Goal: Information Seeking & Learning: Compare options

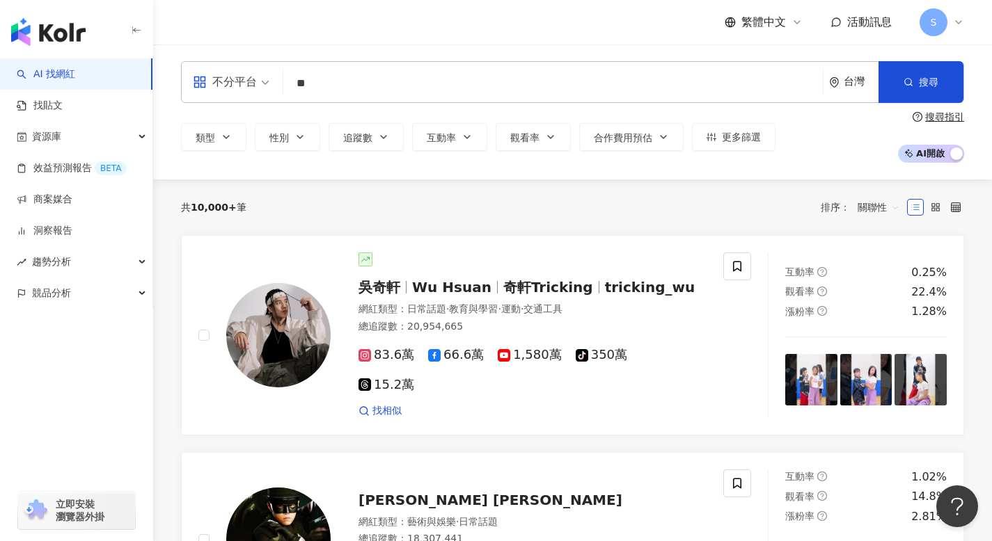
type input "*"
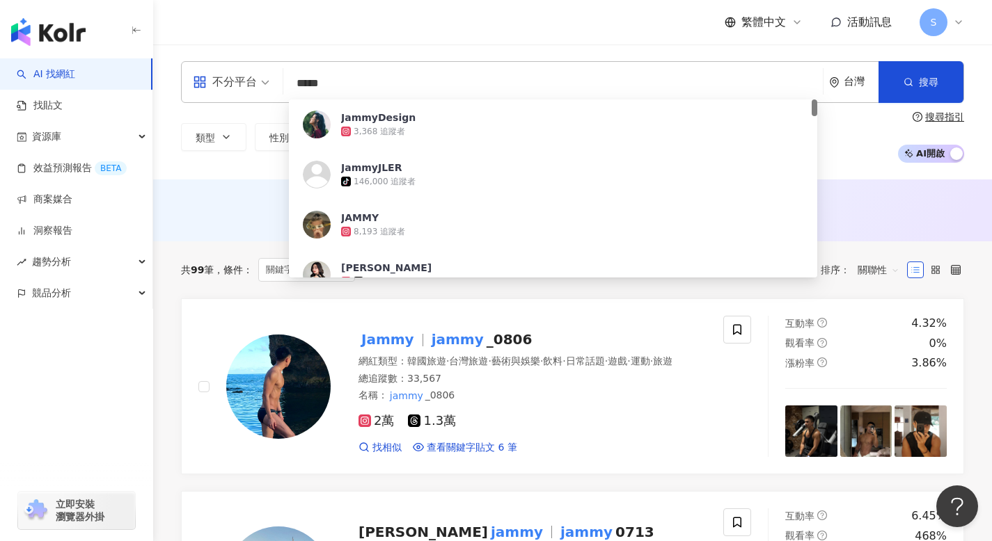
drag, startPoint x: 377, startPoint y: 71, endPoint x: 255, endPoint y: 74, distance: 121.9
click at [255, 74] on div "不分平台 ***** 台灣 搜尋 4624886c-4920-48ff-8d6a-0af62fd30855 JammyDesign 3,368 追蹤者 Jam…" at bounding box center [572, 82] width 783 height 42
drag, startPoint x: 333, startPoint y: 84, endPoint x: 251, endPoint y: 78, distance: 83.0
click at [251, 78] on div "不分平台 ***** 台灣 搜尋 4624886c-4920-48ff-8d6a-0af62fd30855 JammyDesign 3,368 追蹤者 Jam…" at bounding box center [572, 82] width 783 height 42
paste input "**********"
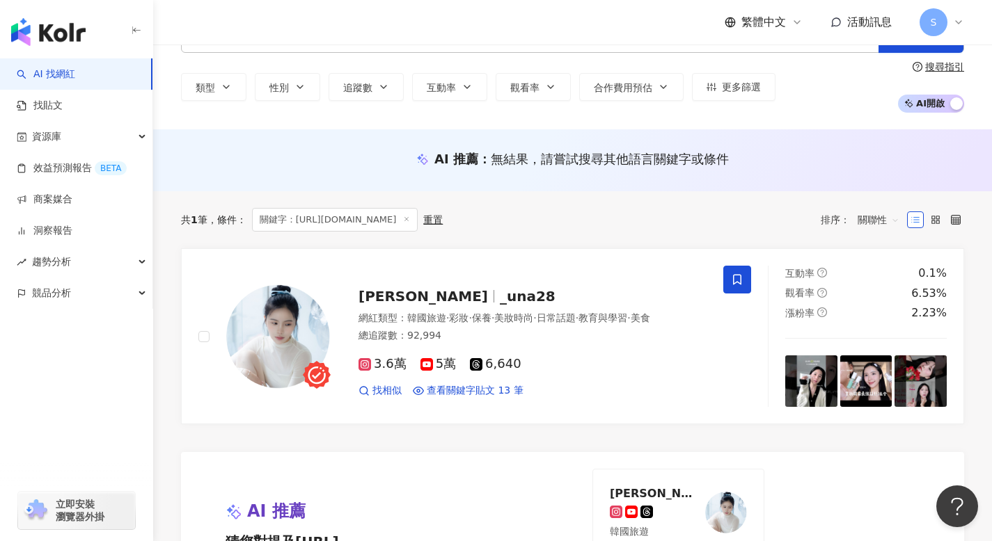
scroll to position [134, 0]
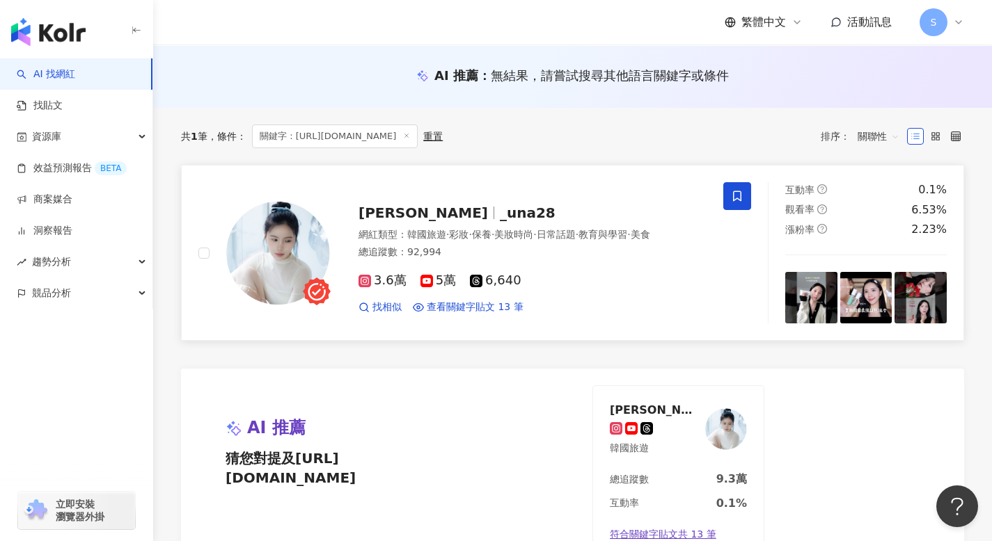
type input "**********"
click at [438, 216] on span "楊允兒UNA" at bounding box center [428, 213] width 141 height 17
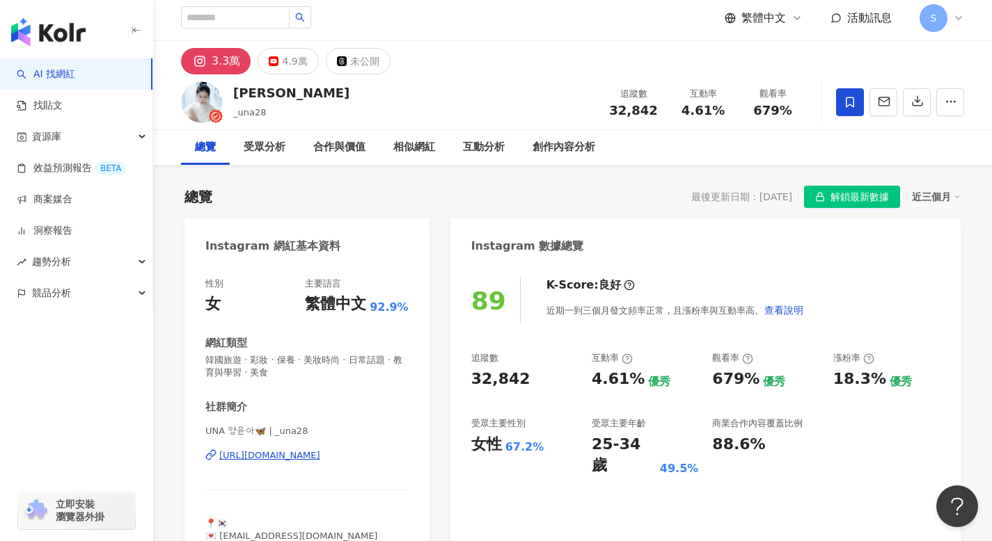
scroll to position [6, 0]
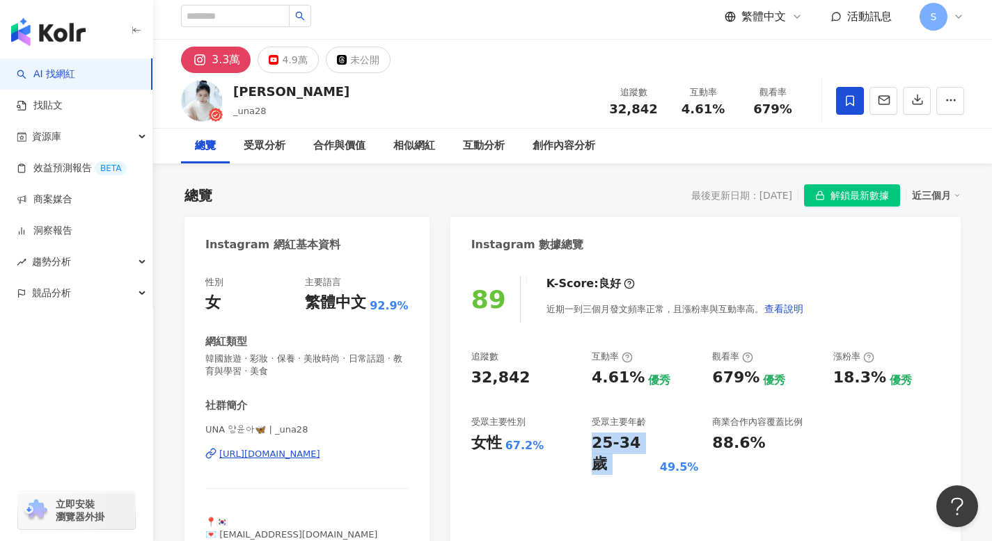
drag, startPoint x: 586, startPoint y: 438, endPoint x: 657, endPoint y: 443, distance: 71.2
click at [657, 443] on div "追蹤數 32,842 互動率 4.61% 優秀 觀看率 679% 優秀 漲粉率 18.3% 優秀 受眾主要性別 女性 67.2% 受眾主要年齡 25-34 歲…" at bounding box center [705, 413] width 468 height 125
copy div "25-34 歲"
drag, startPoint x: 589, startPoint y: 379, endPoint x: 634, endPoint y: 383, distance: 45.4
click at [634, 383] on div "追蹤數 32,842 互動率 4.61% 優秀 觀看率 679% 優秀 漲粉率 18.3% 優秀 受眾主要性別 女性 67.2% 受眾主要年齡 25-34 歲…" at bounding box center [705, 413] width 468 height 125
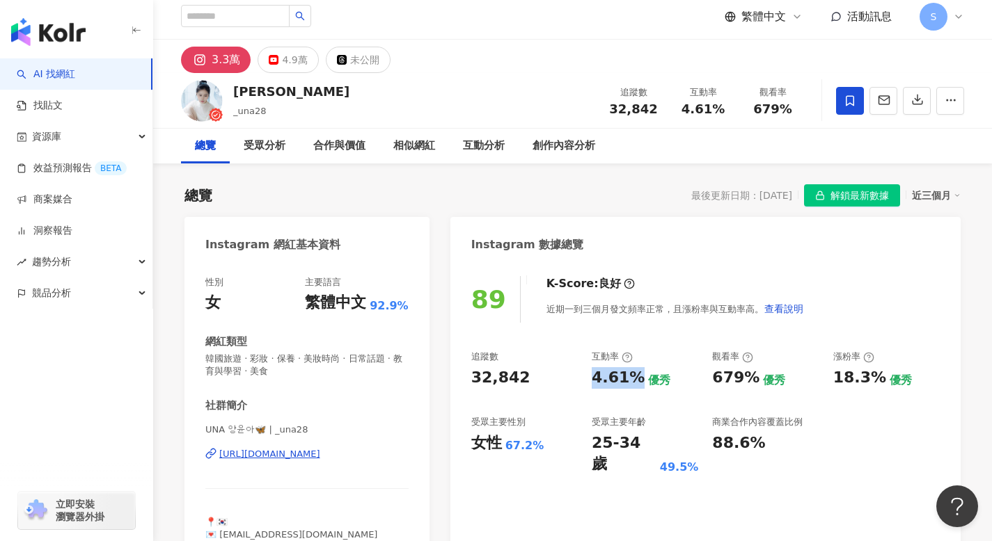
copy div "4.61%"
drag, startPoint x: 712, startPoint y: 379, endPoint x: 751, endPoint y: 382, distance: 39.1
click at [751, 382] on div "679%" at bounding box center [735, 378] width 47 height 22
copy div "679%"
drag, startPoint x: 546, startPoint y: 448, endPoint x: 505, endPoint y: 448, distance: 41.1
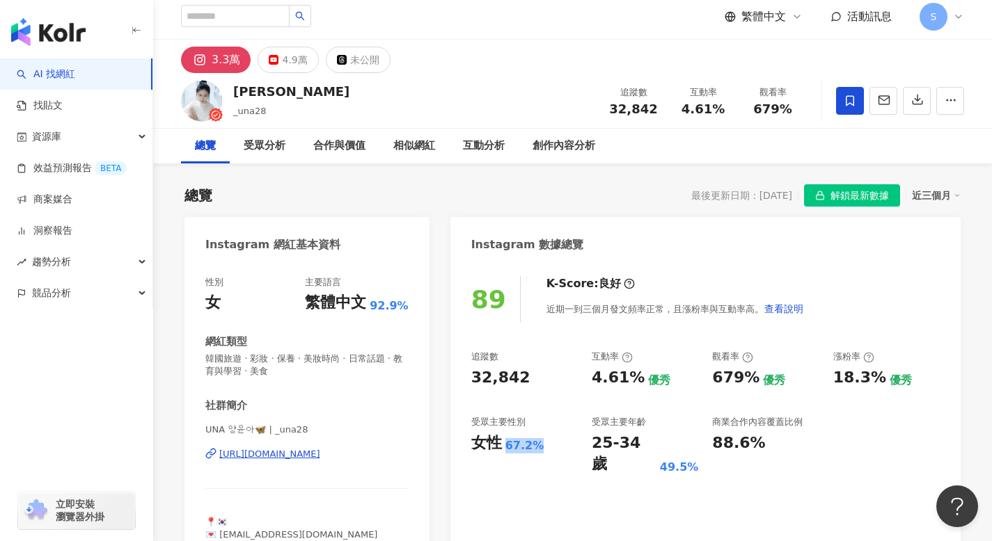
click at [505, 448] on div "女性 67.2%" at bounding box center [524, 444] width 106 height 22
copy div "67.2%"
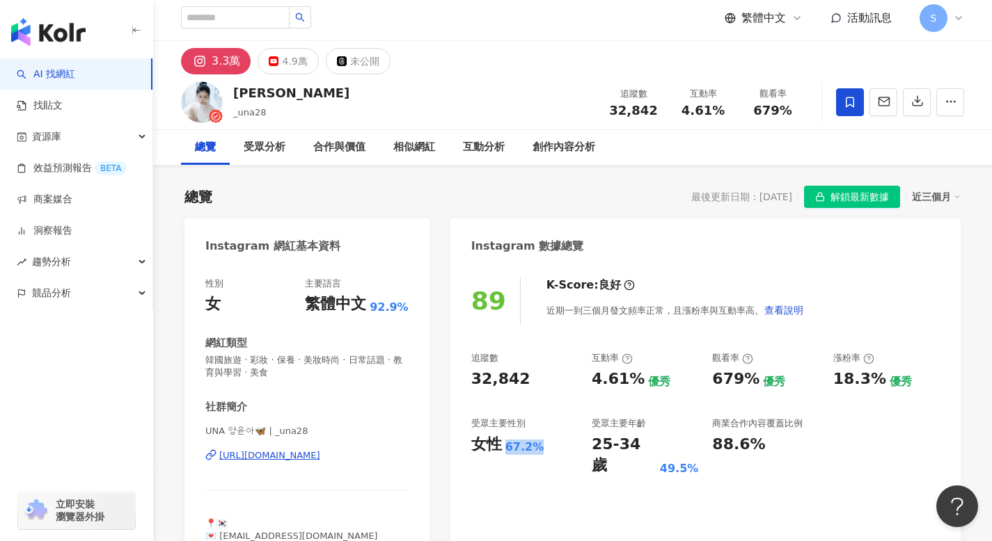
scroll to position [0, 0]
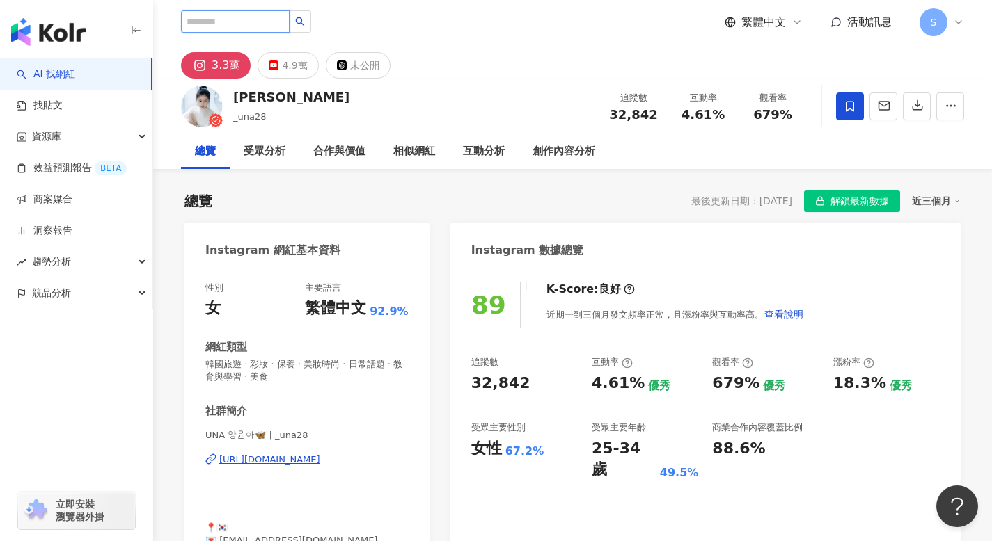
click at [261, 11] on input "search" at bounding box center [235, 21] width 109 height 22
paste input "**********"
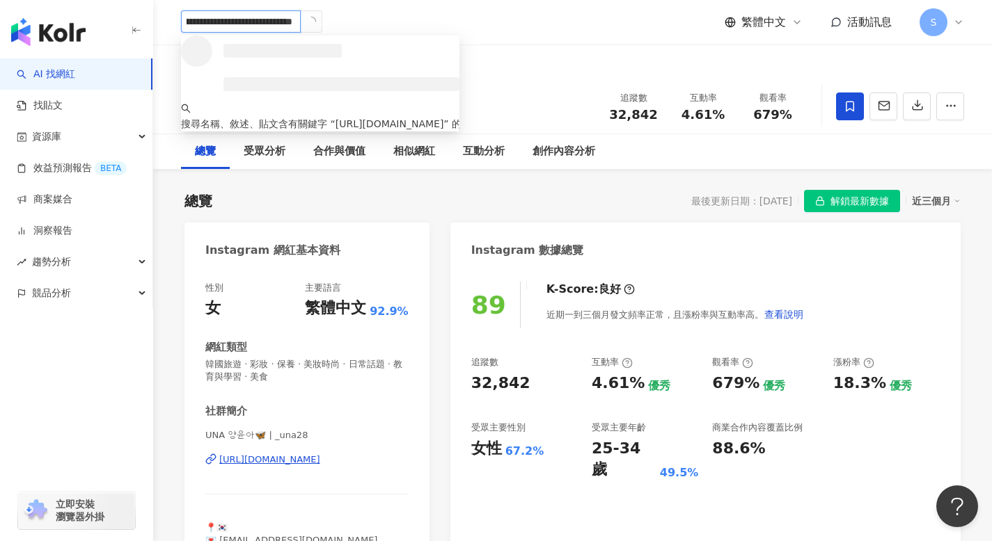
click at [308, 22] on icon "loading" at bounding box center [311, 21] width 13 height 13
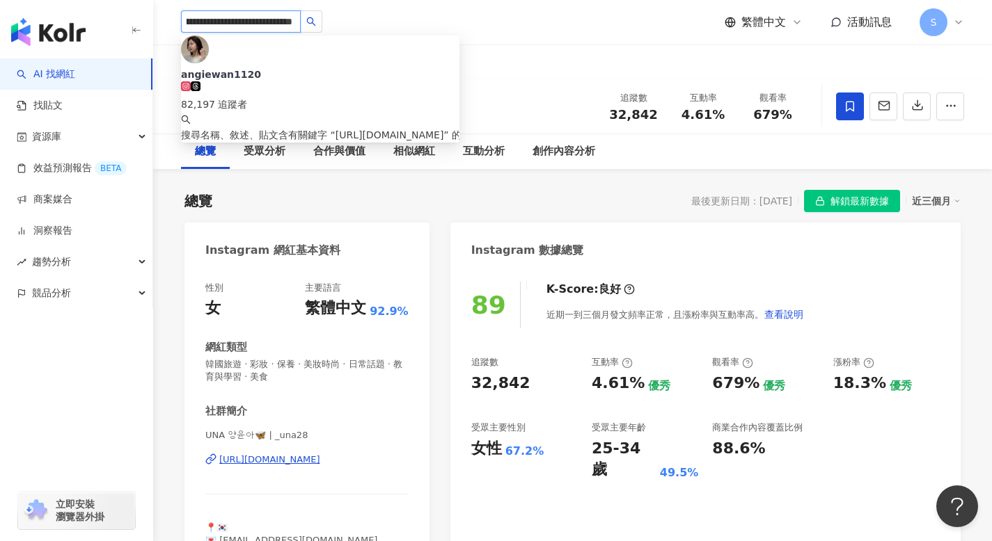
type input "**********"
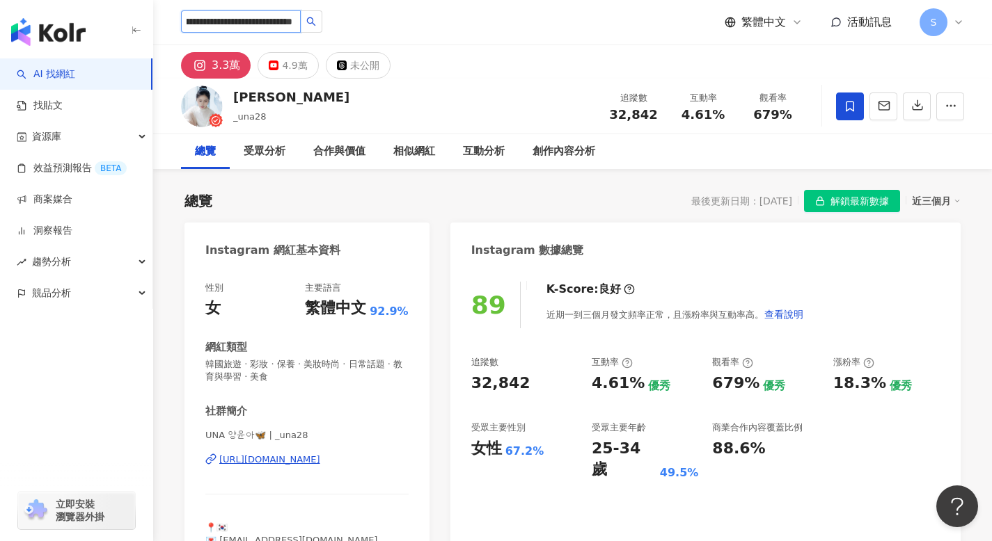
scroll to position [0, 0]
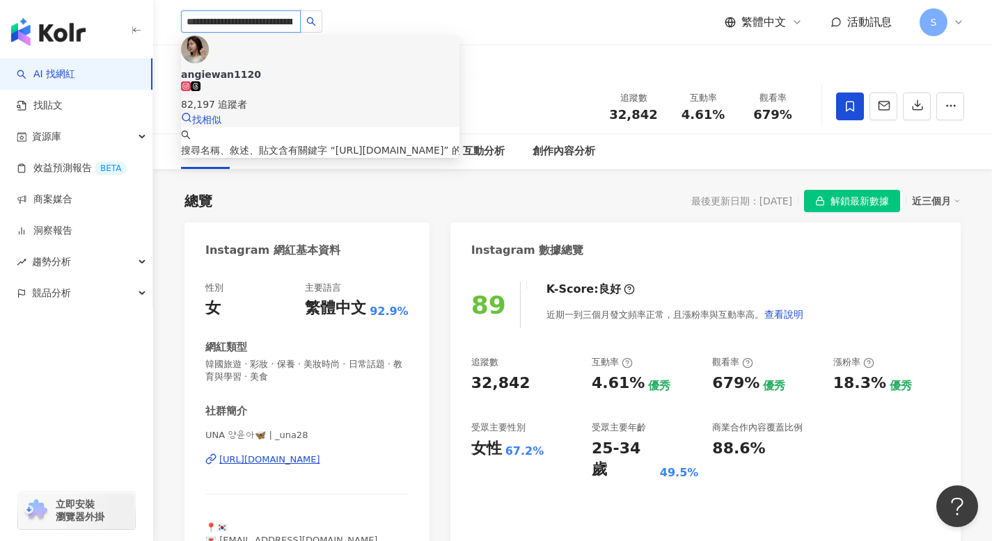
click at [313, 68] on span "angiewan1120" at bounding box center [320, 75] width 278 height 14
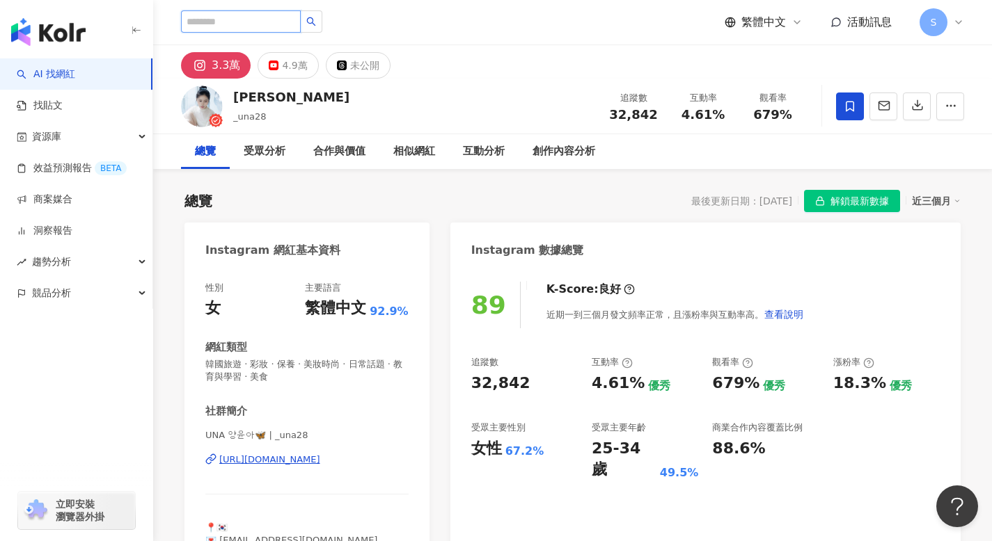
click at [284, 17] on input "search" at bounding box center [241, 21] width 120 height 22
paste input "**********"
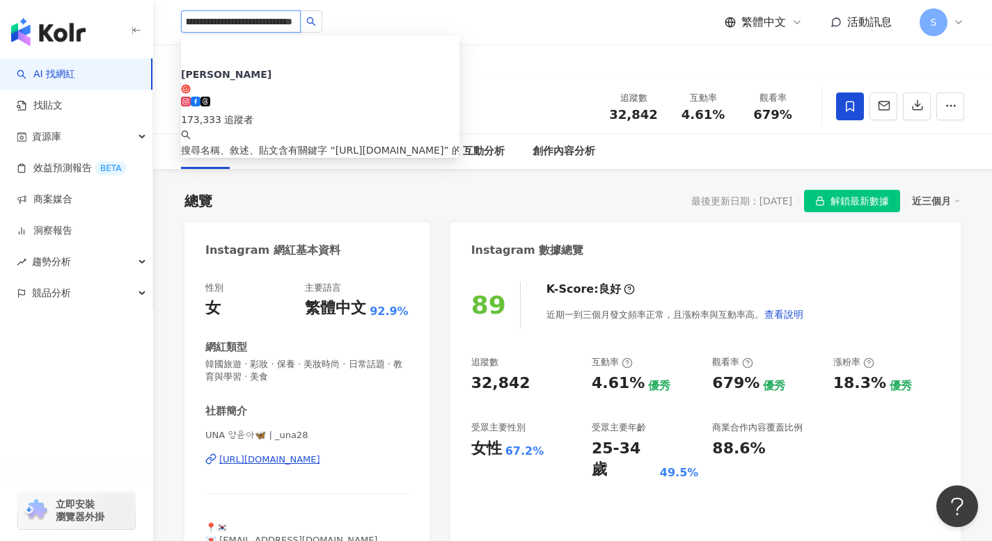
type input "**********"
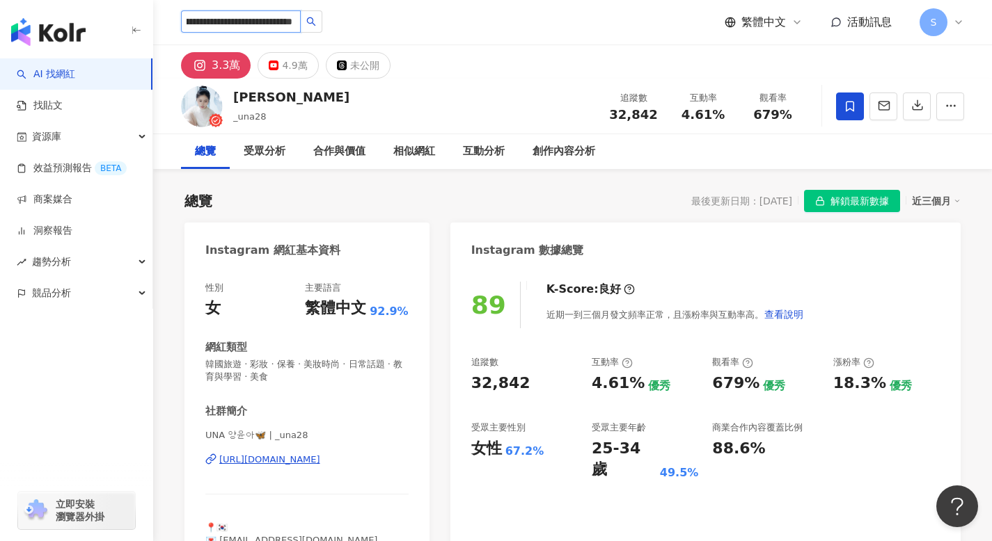
scroll to position [0, 0]
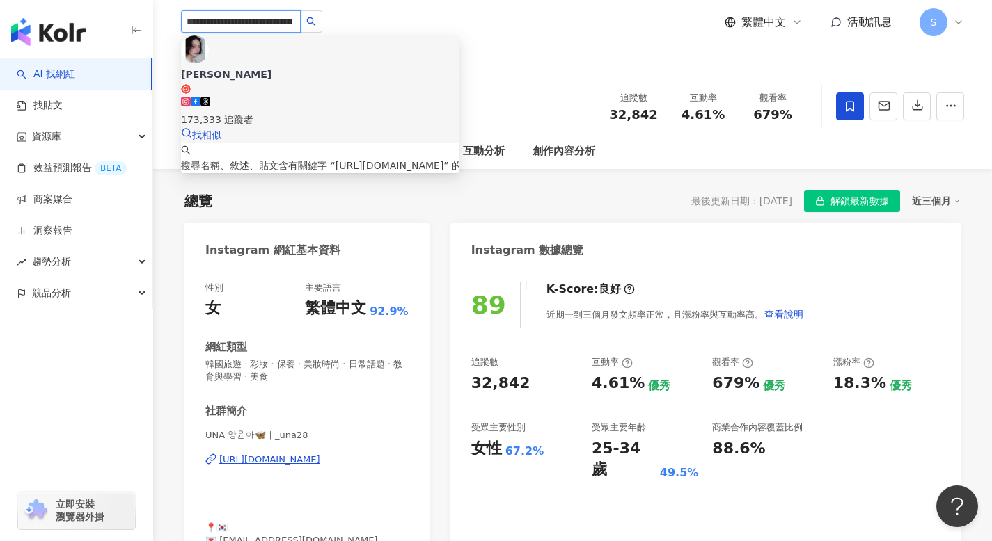
click at [287, 112] on div "173,333 追蹤者" at bounding box center [320, 119] width 278 height 15
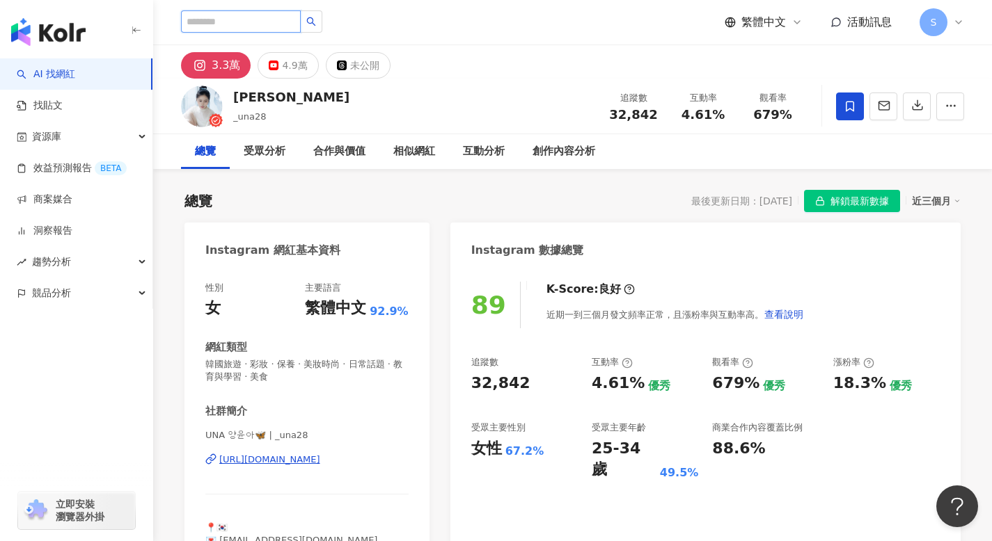
click at [237, 22] on input "search" at bounding box center [241, 21] width 120 height 22
paste input "**********"
type input "**********"
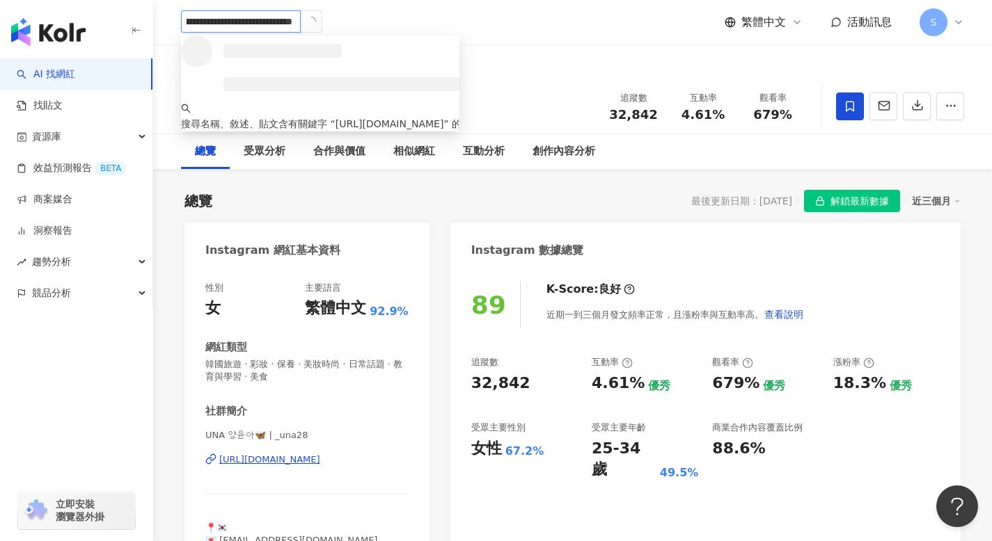
click at [313, 23] on icon "loading" at bounding box center [311, 21] width 13 height 13
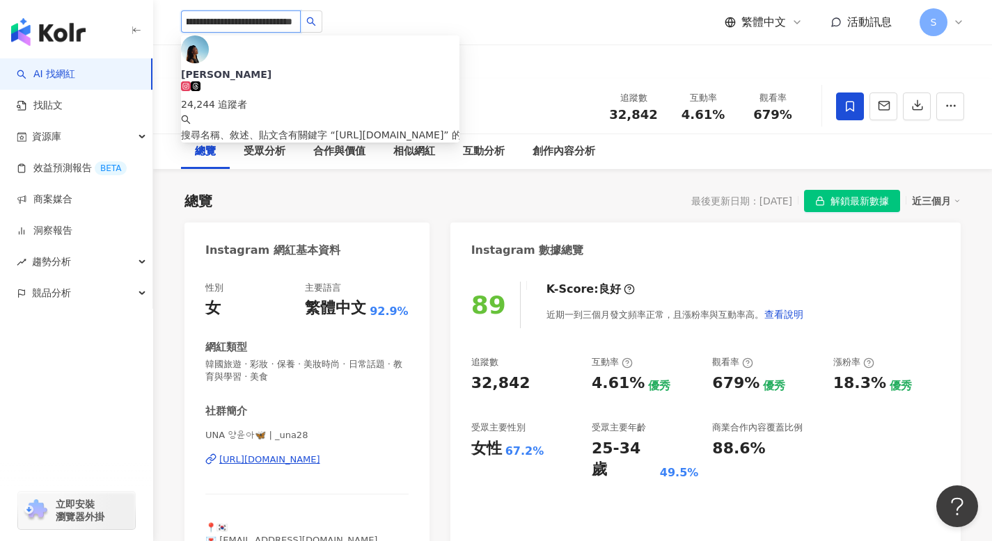
click at [313, 23] on icon "search" at bounding box center [311, 21] width 9 height 9
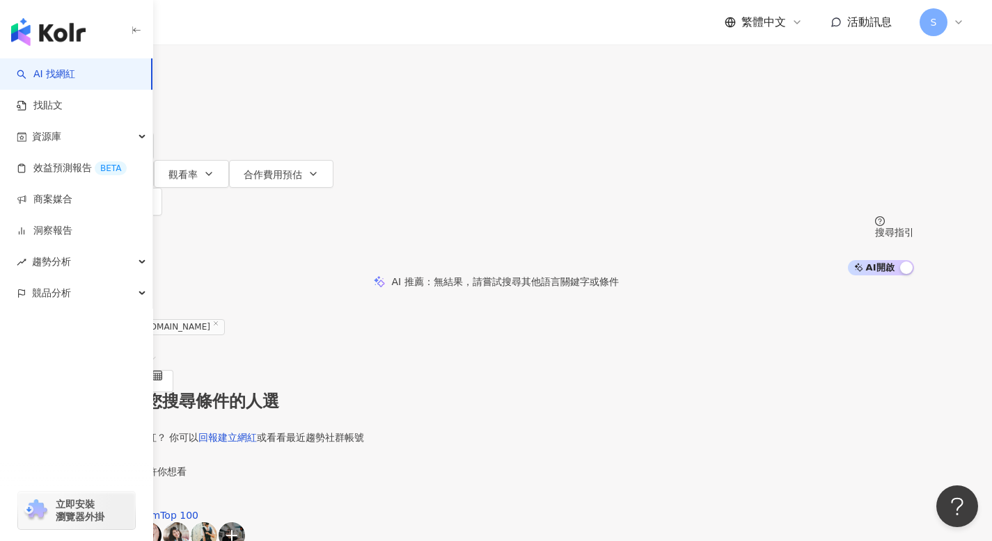
click at [143, 77] on button "搜尋" at bounding box center [111, 63] width 64 height 28
click at [281, 26] on input "**********" at bounding box center [224, 13] width 113 height 26
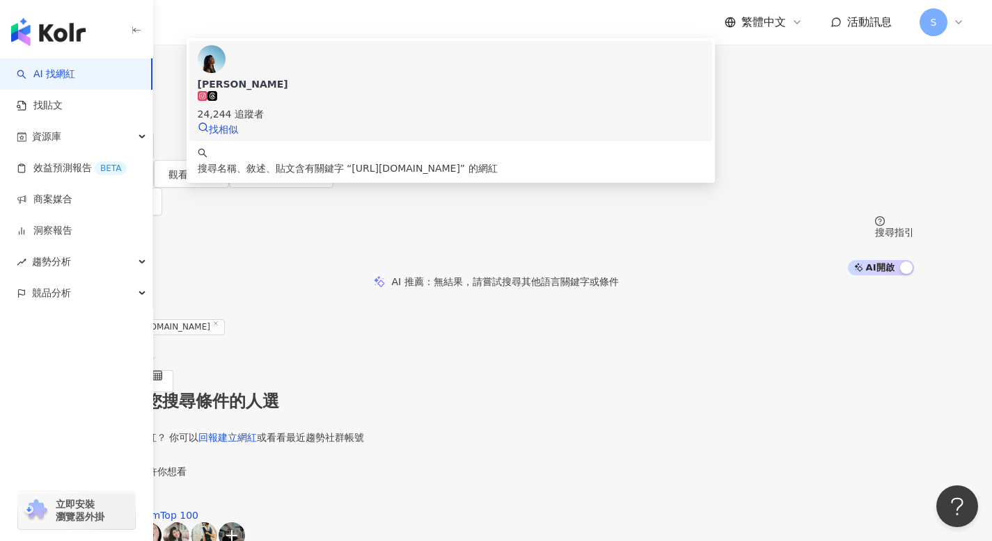
click at [459, 91] on span "Sophia" at bounding box center [451, 84] width 506 height 14
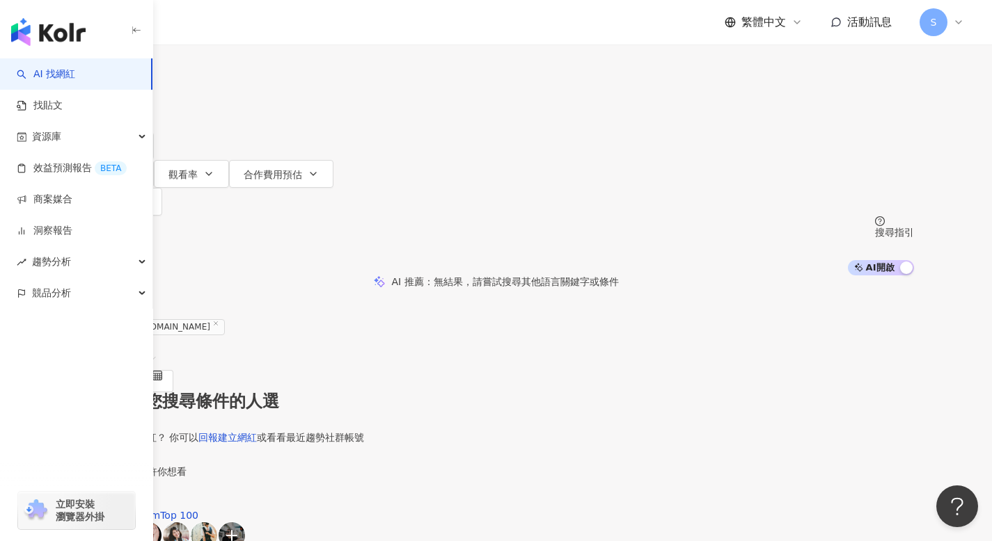
click at [281, 26] on input "search" at bounding box center [224, 13] width 113 height 26
paste input "**********"
type input "**********"
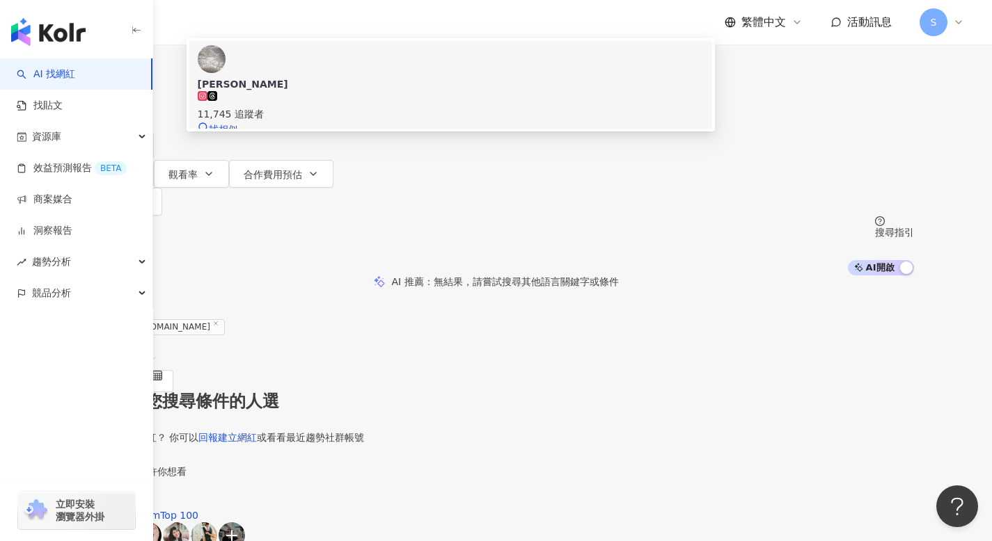
click at [514, 122] on div "11,745 追蹤者" at bounding box center [451, 106] width 506 height 31
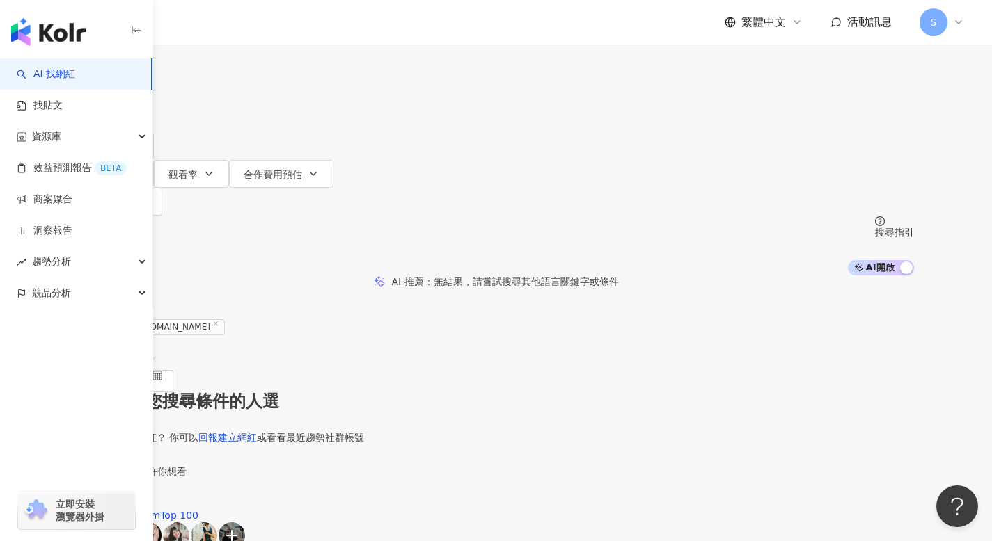
click at [281, 26] on input "search" at bounding box center [224, 13] width 113 height 26
paste input "**********"
type input "**********"
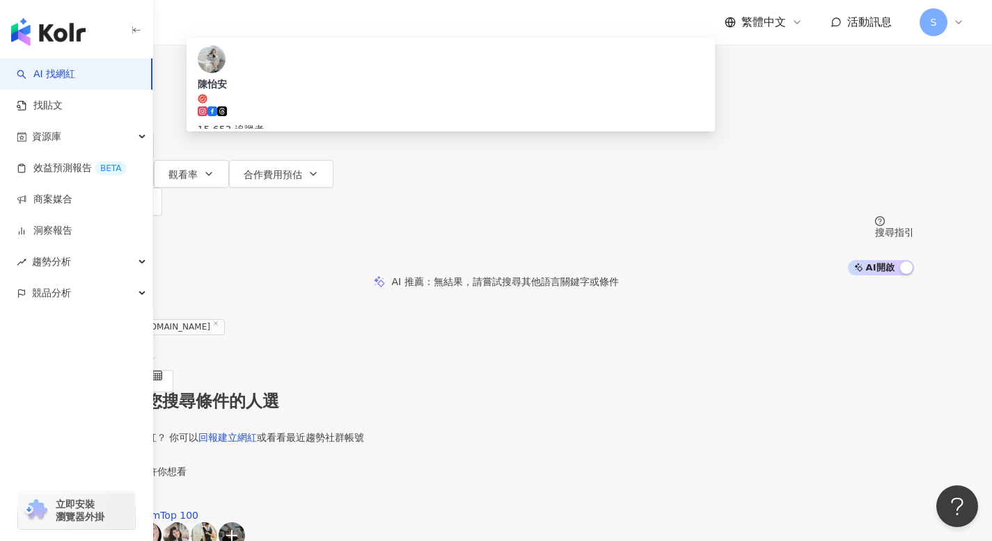
click at [500, 125] on div "15,653 追蹤者" at bounding box center [451, 121] width 506 height 31
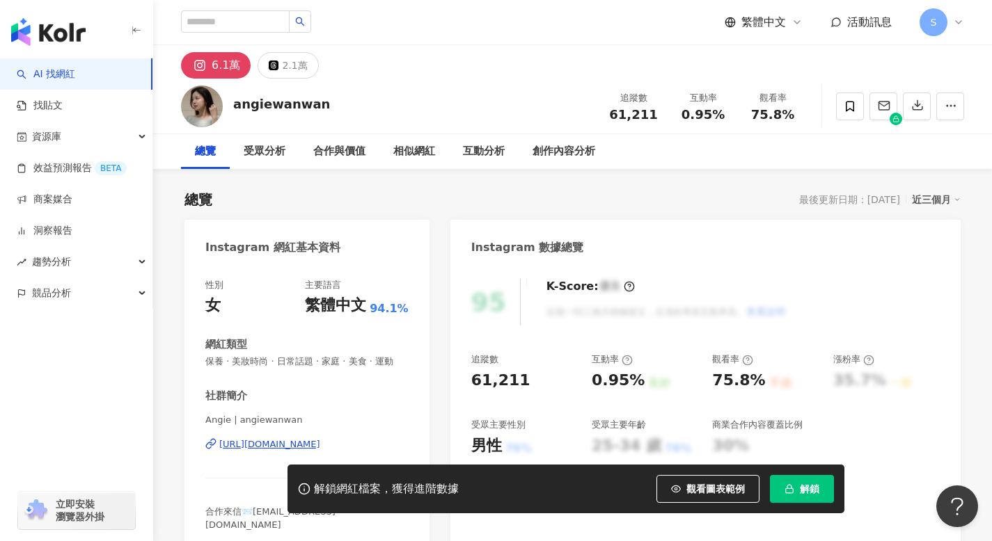
click at [789, 491] on icon "button" at bounding box center [789, 489] width 10 height 10
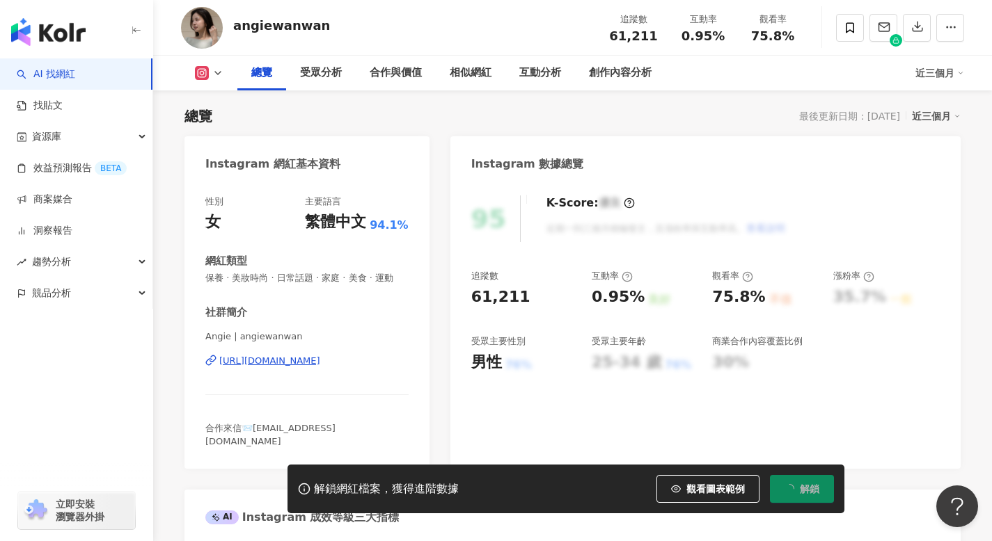
scroll to position [87, 0]
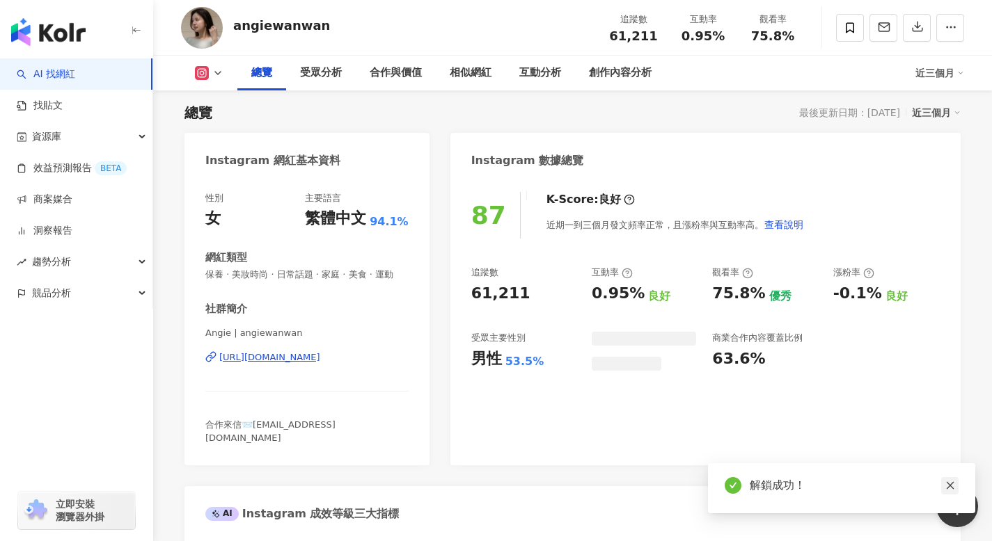
click at [949, 486] on icon "close" at bounding box center [950, 486] width 8 height 8
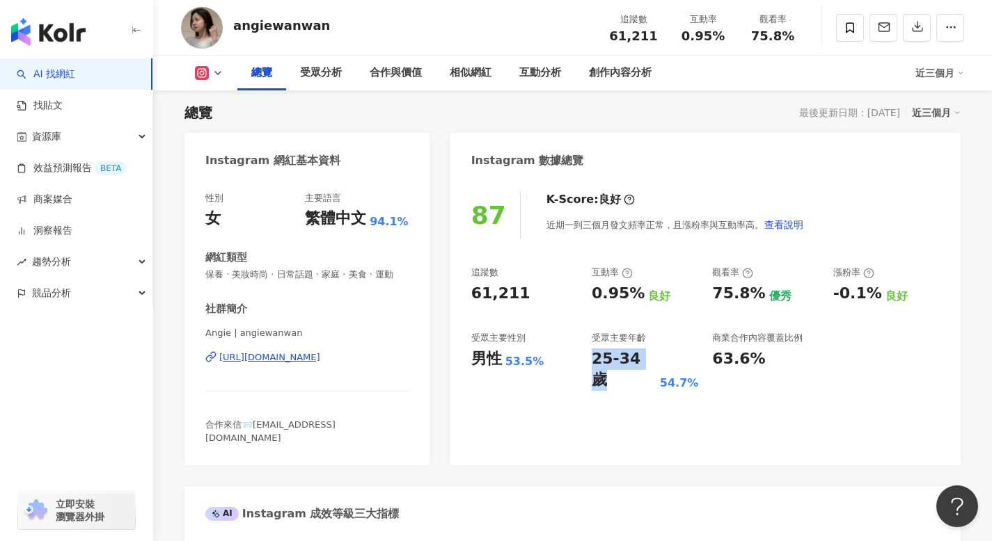
drag, startPoint x: 592, startPoint y: 358, endPoint x: 652, endPoint y: 358, distance: 60.6
click at [652, 358] on div "25-34 歲" at bounding box center [624, 370] width 65 height 43
copy div "25-34 歲"
drag, startPoint x: 711, startPoint y: 292, endPoint x: 755, endPoint y: 292, distance: 44.6
click at [755, 292] on div "追蹤數 61,211 互動率 0.95% 良好 觀看率 75.8% 優秀 漲粉率 -0.1% 良好 受眾主要性別 男性 53.5% 受眾主要年齡 25-34 …" at bounding box center [705, 329] width 468 height 125
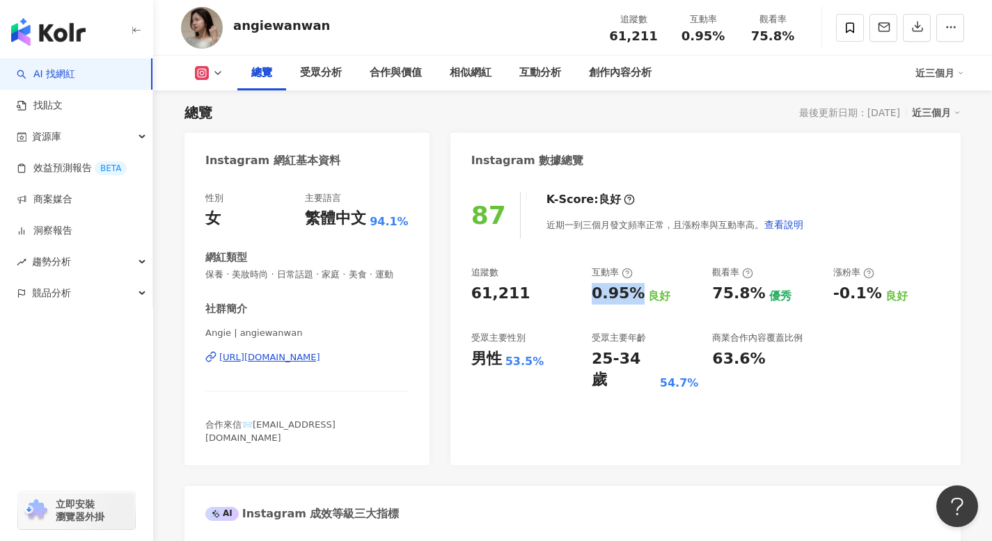
drag, startPoint x: 586, startPoint y: 294, endPoint x: 634, endPoint y: 294, distance: 48.0
click at [634, 294] on div "追蹤數 61,211 互動率 0.95% 良好 觀看率 75.8% 優秀 漲粉率 -0.1% 良好 受眾主要性別 男性 53.5% 受眾主要年齡 25-34 …" at bounding box center [705, 329] width 468 height 125
copy div "0.95%"
drag, startPoint x: 711, startPoint y: 290, endPoint x: 757, endPoint y: 296, distance: 47.0
click at [757, 296] on div "追蹤數 61,211 互動率 0.95% 良好 觀看率 75.8% 優秀 漲粉率 -0.1% 良好 受眾主要性別 男性 53.5% 受眾主要年齡 25-34 …" at bounding box center [705, 329] width 468 height 125
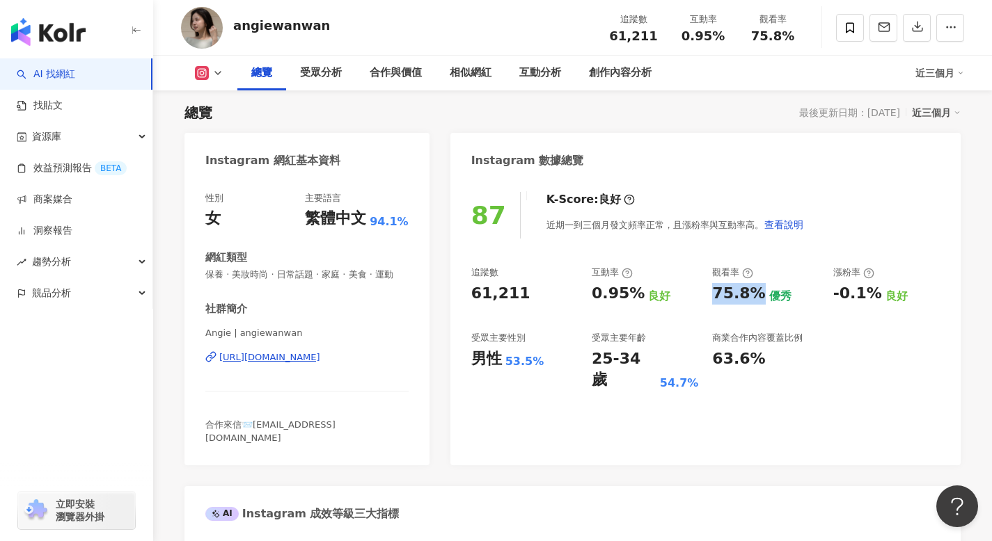
copy div "75.8%"
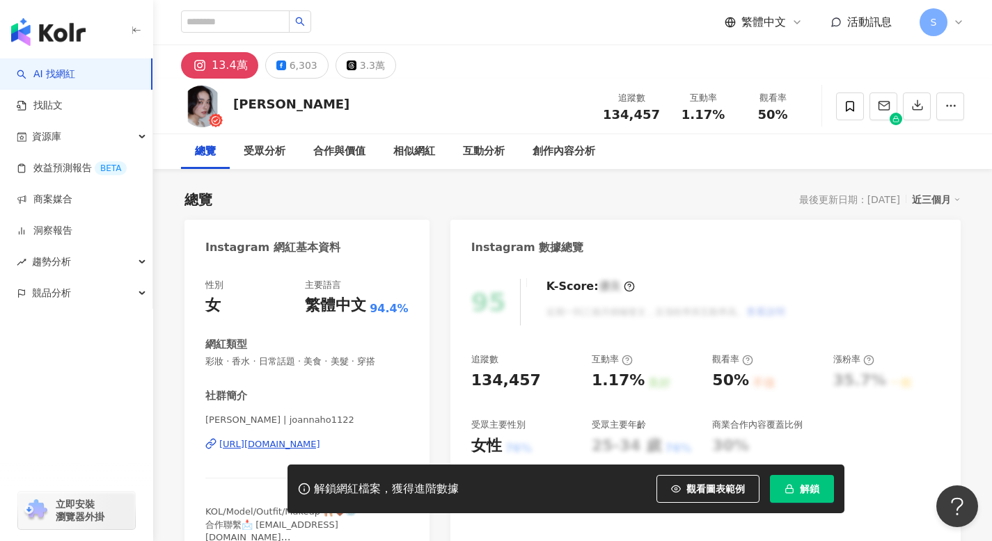
click at [803, 491] on span "解鎖" at bounding box center [809, 489] width 19 height 11
drag, startPoint x: 587, startPoint y: 383, endPoint x: 631, endPoint y: 381, distance: 44.6
click at [631, 381] on div "追蹤數 134,457 互動率 1.17% 良好 觀看率 50% 不佳 漲粉率 35.7% 一般 受眾主要性別 女性 76% 受眾主要年齡 25-34 歲 7…" at bounding box center [705, 405] width 468 height 103
copy div "1.17%"
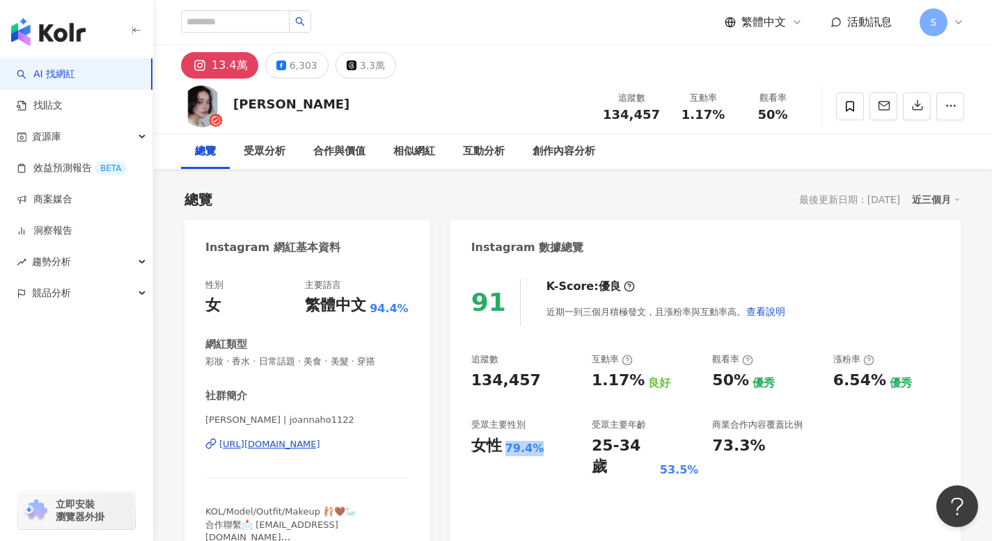
drag, startPoint x: 503, startPoint y: 450, endPoint x: 550, endPoint y: 454, distance: 47.5
click at [550, 454] on div "女性 79.4%" at bounding box center [524, 447] width 106 height 22
copy div "女性 79.4%"
drag, startPoint x: 590, startPoint y: 378, endPoint x: 632, endPoint y: 383, distance: 42.0
click at [632, 383] on div "追蹤數 134,457 互動率 1.17% 良好 觀看率 50% 優秀 漲粉率 6.54% 優秀 受眾主要性別 女性 79.4% 受眾主要年齡 25-34 歲…" at bounding box center [705, 416] width 468 height 125
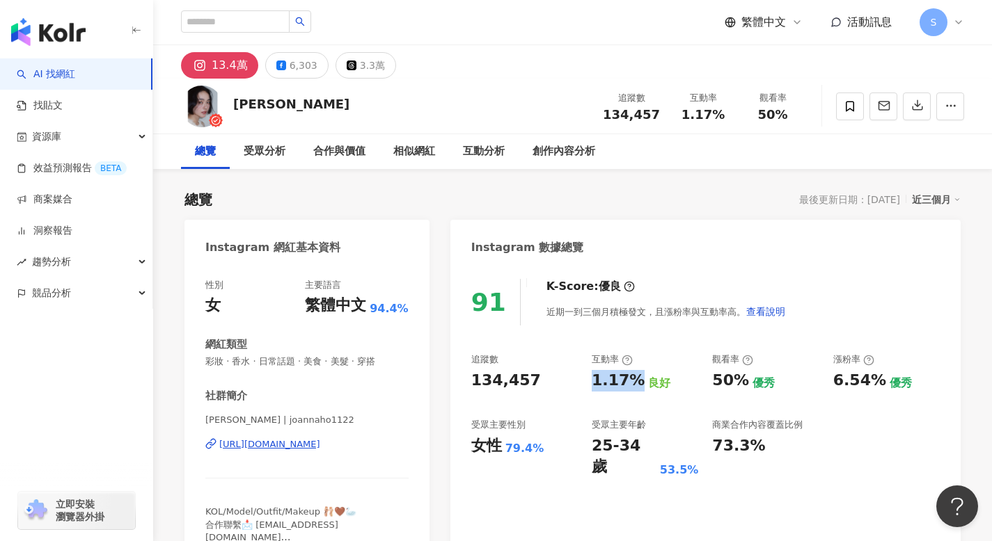
copy div "1.17%"
drag, startPoint x: 591, startPoint y: 444, endPoint x: 648, endPoint y: 448, distance: 57.2
click at [648, 448] on div "追蹤數 134,457 互動率 1.17% 良好 觀看率 50% 優秀 漲粉率 6.54% 優秀 受眾主要性別 女性 79.4% 受眾主要年齡 25-34 歲…" at bounding box center [705, 416] width 468 height 125
copy div "25-34 歲"
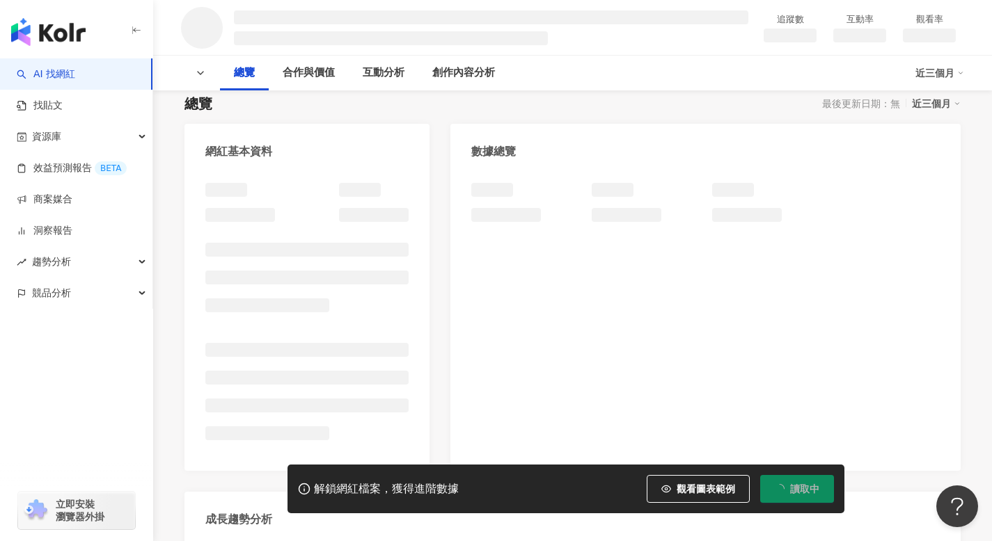
scroll to position [95, 0]
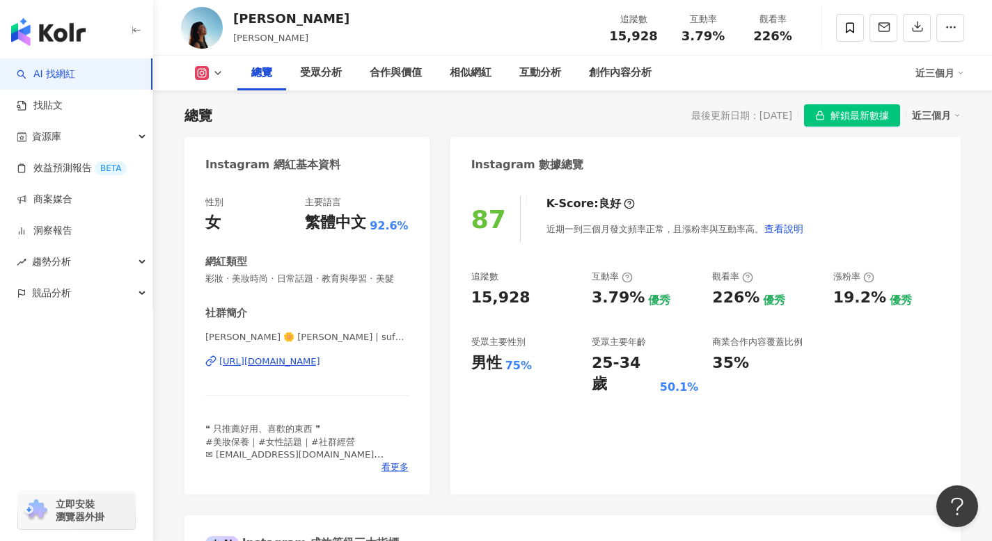
scroll to position [84, 0]
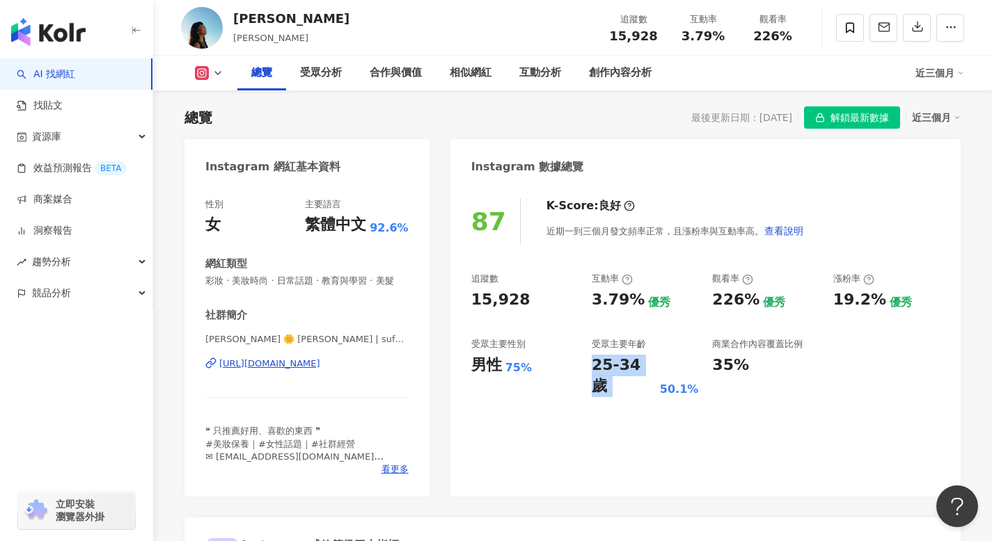
drag, startPoint x: 592, startPoint y: 365, endPoint x: 660, endPoint y: 365, distance: 68.2
click at [660, 365] on div "25-34 歲 50.1%" at bounding box center [645, 376] width 106 height 43
copy div "25-34 歲"
drag, startPoint x: 713, startPoint y: 299, endPoint x: 754, endPoint y: 301, distance: 41.1
click at [754, 301] on div "226% 優秀" at bounding box center [765, 301] width 106 height 22
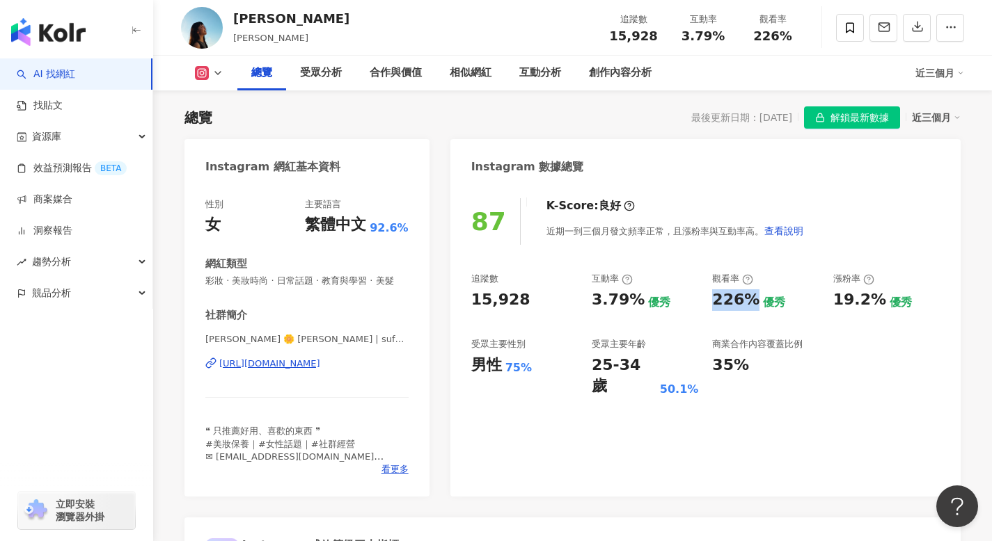
copy div "226%"
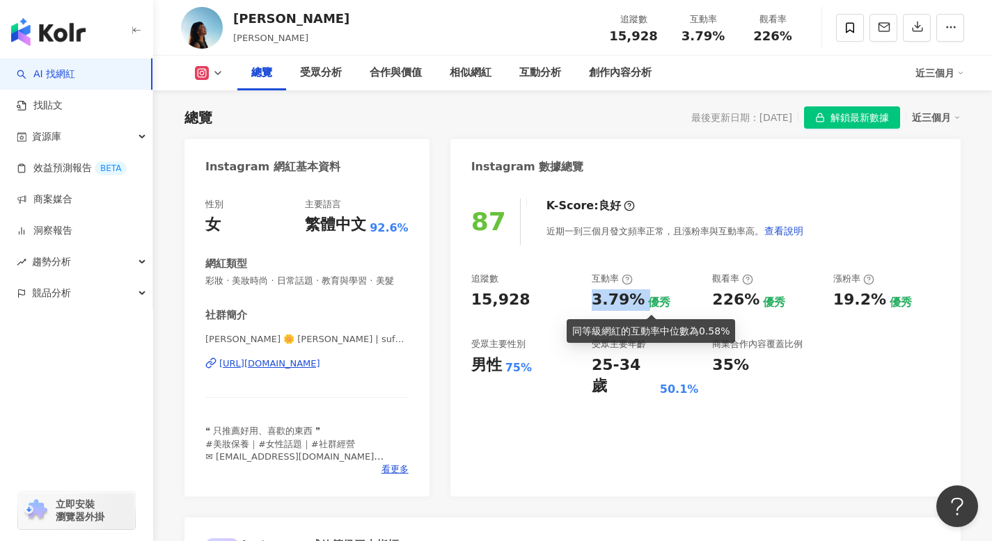
drag, startPoint x: 590, startPoint y: 297, endPoint x: 642, endPoint y: 299, distance: 51.5
click at [642, 299] on div "追蹤數 15,928 互動率 3.79% 優秀 觀看率 226% 優秀 漲粉率 19.2% 優秀 受眾主要性別 男性 75% 受眾主要年齡 25-34 歲 5…" at bounding box center [705, 335] width 468 height 125
copy div "3.79%"
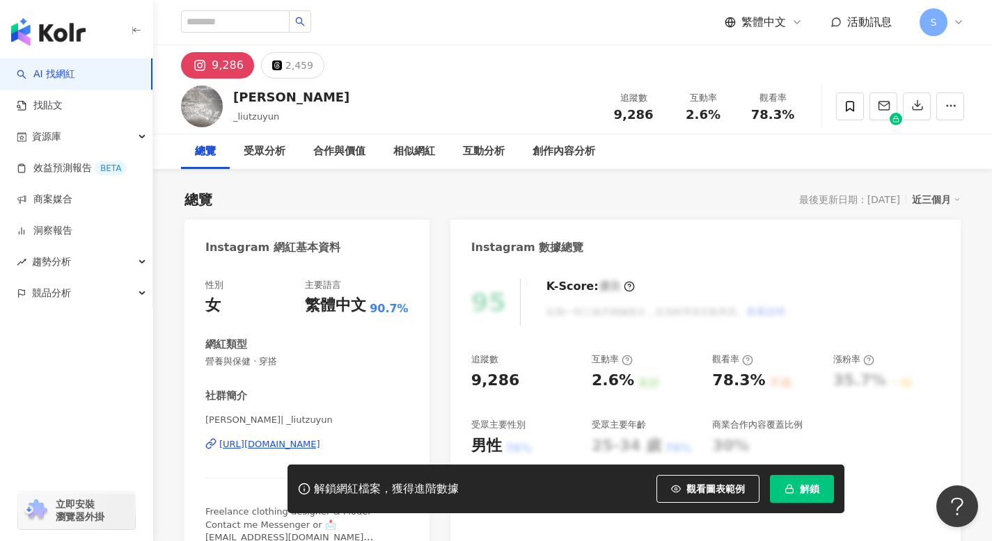
click at [797, 491] on button "解鎖" at bounding box center [802, 489] width 64 height 28
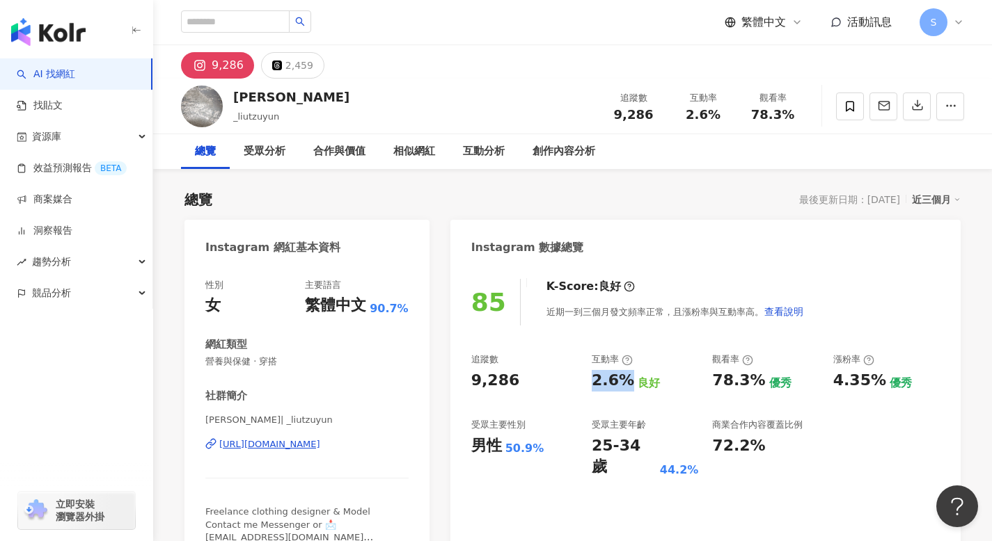
drag, startPoint x: 591, startPoint y: 381, endPoint x: 629, endPoint y: 381, distance: 38.3
click at [629, 381] on div "2.6% 良好" at bounding box center [645, 381] width 106 height 22
copy div "2.6%"
drag, startPoint x: 709, startPoint y: 382, endPoint x: 753, endPoint y: 384, distance: 44.6
click at [753, 384] on div "追蹤數 9,286 互動率 2.6% 良好 觀看率 78.3% 優秀 漲粉率 4.35% 優秀 受眾主要性別 男性 50.9% 受眾主要年齡 25-34 歲 …" at bounding box center [705, 416] width 468 height 125
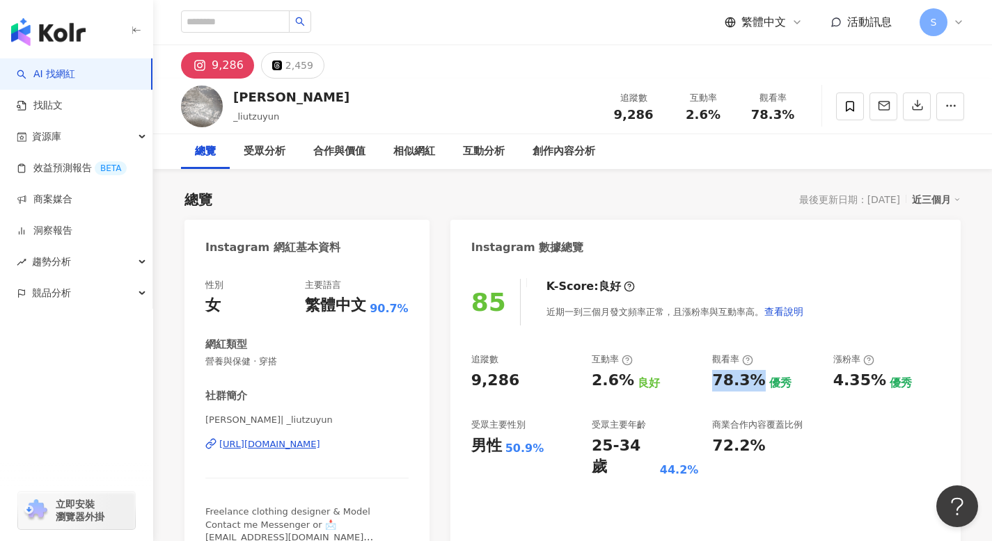
copy div "78.3%"
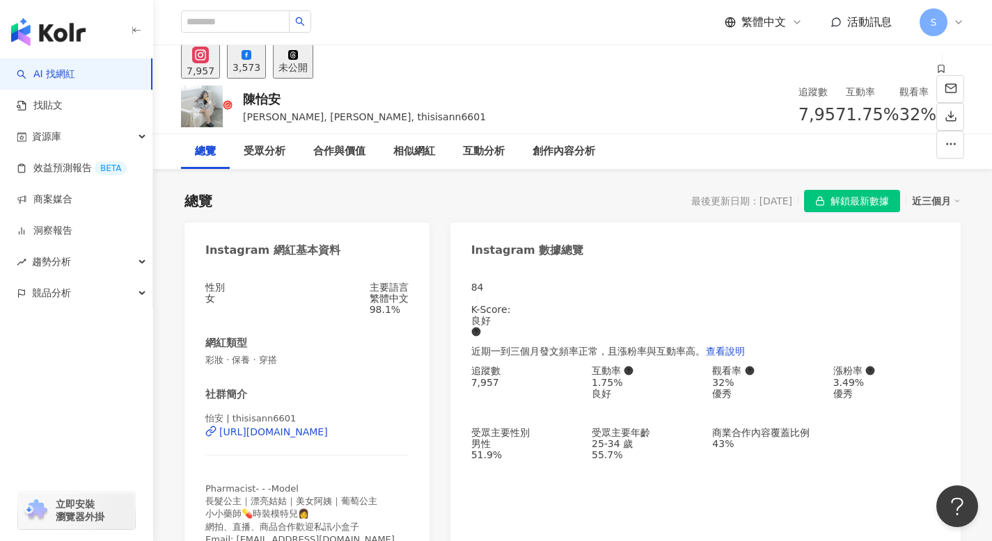
scroll to position [84, 0]
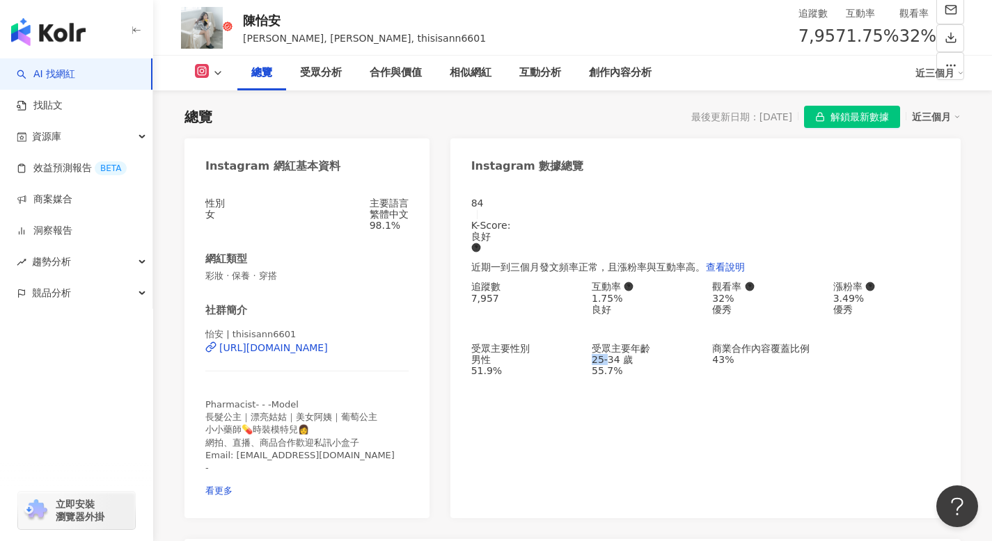
drag, startPoint x: 588, startPoint y: 361, endPoint x: 619, endPoint y: 363, distance: 31.4
click at [619, 363] on div "追蹤數 7,957 互動率 1.75% 良好 觀看率 32% 優秀 漲粉率 3.49% 優秀 受眾主要性別 男性 51.9% 受眾主要年齡 25-34 歲 5…" at bounding box center [705, 328] width 468 height 95
drag, startPoint x: 592, startPoint y: 292, endPoint x: 634, endPoint y: 297, distance: 42.0
click at [634, 297] on div "1.75% 良好" at bounding box center [645, 304] width 106 height 22
copy div "1.75%"
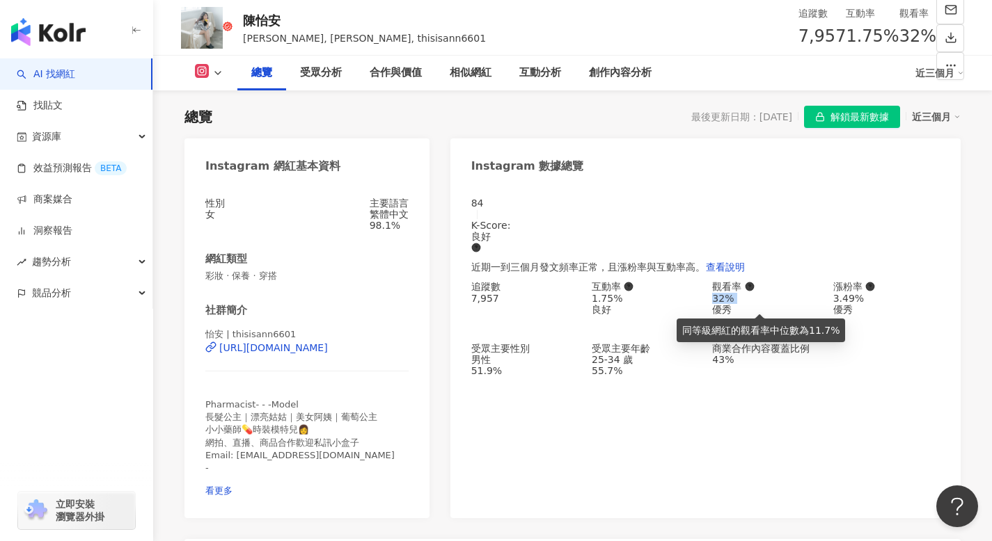
drag, startPoint x: 713, startPoint y: 299, endPoint x: 750, endPoint y: 300, distance: 36.2
click at [750, 300] on div "32% 優秀" at bounding box center [765, 304] width 106 height 22
copy div "32%"
